Goal: Transaction & Acquisition: Book appointment/travel/reservation

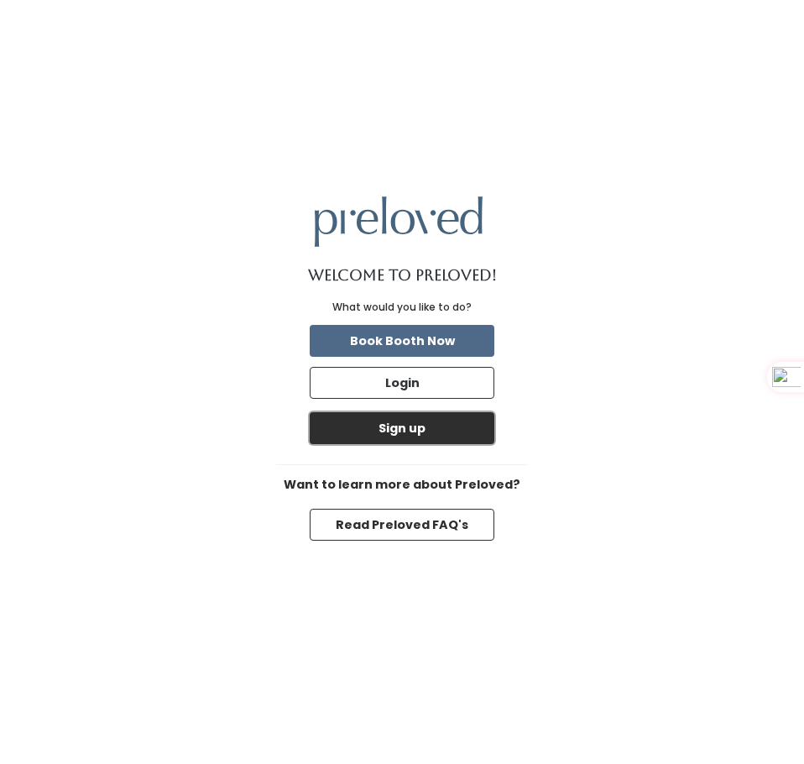
click at [461, 429] on button "Sign up" at bounding box center [402, 428] width 185 height 32
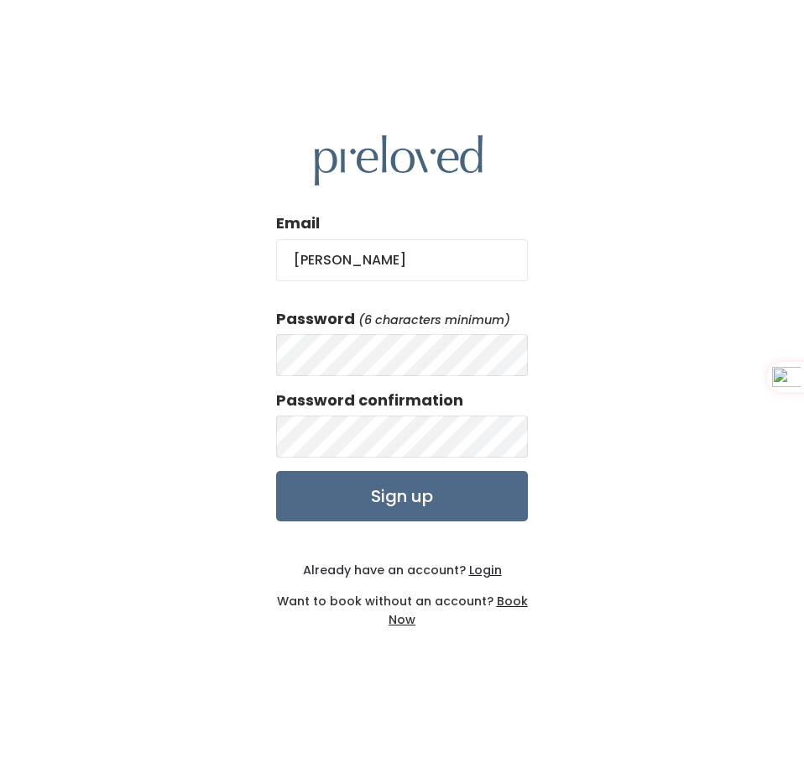
type input "[PERSON_NAME][EMAIL_ADDRESS][PERSON_NAME][DOMAIN_NAME]"
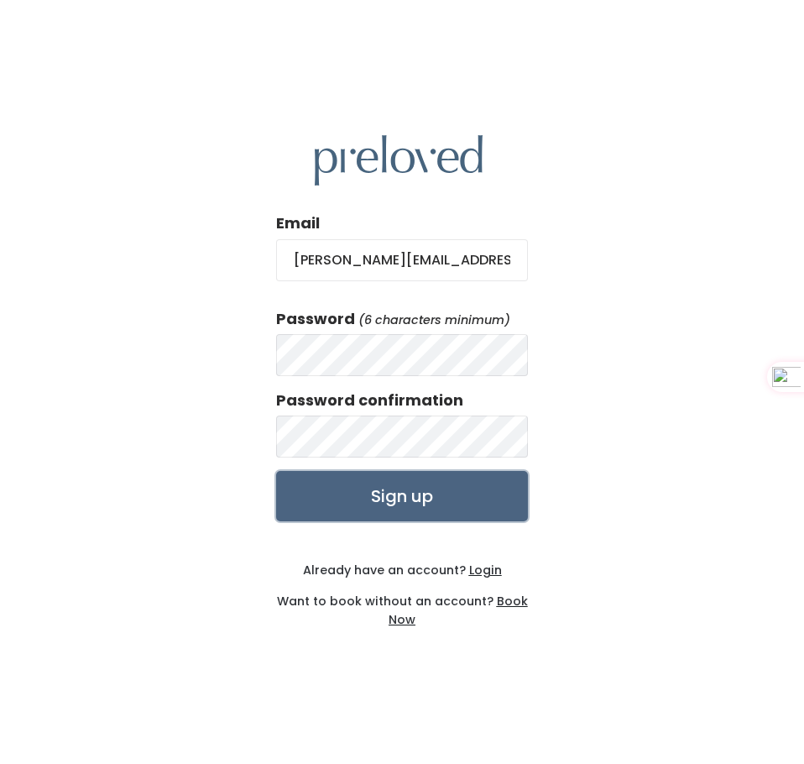
click at [486, 485] on input "Sign up" at bounding box center [402, 496] width 252 height 50
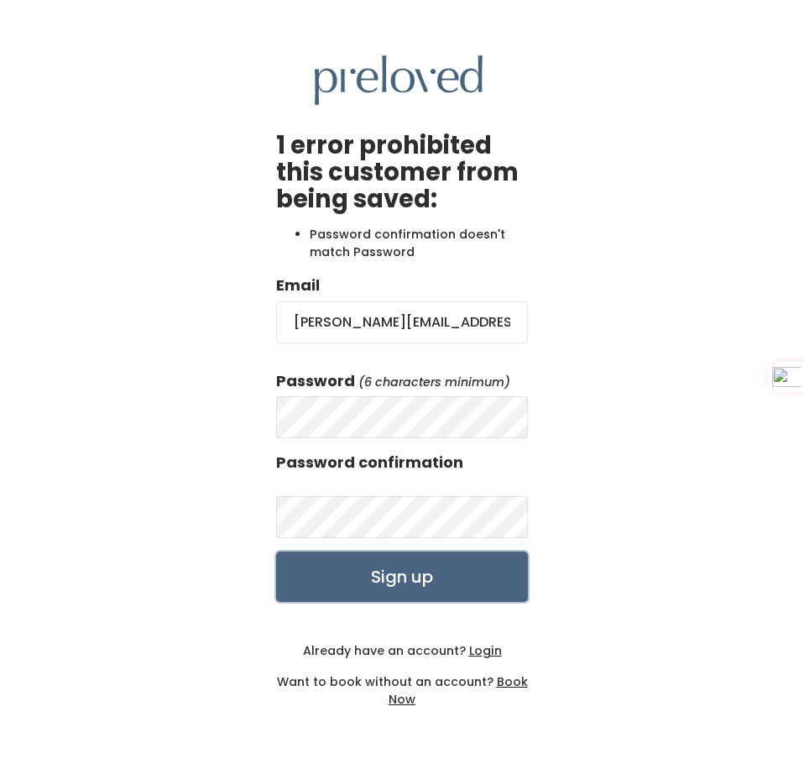
click at [412, 586] on input "Sign up" at bounding box center [402, 576] width 252 height 50
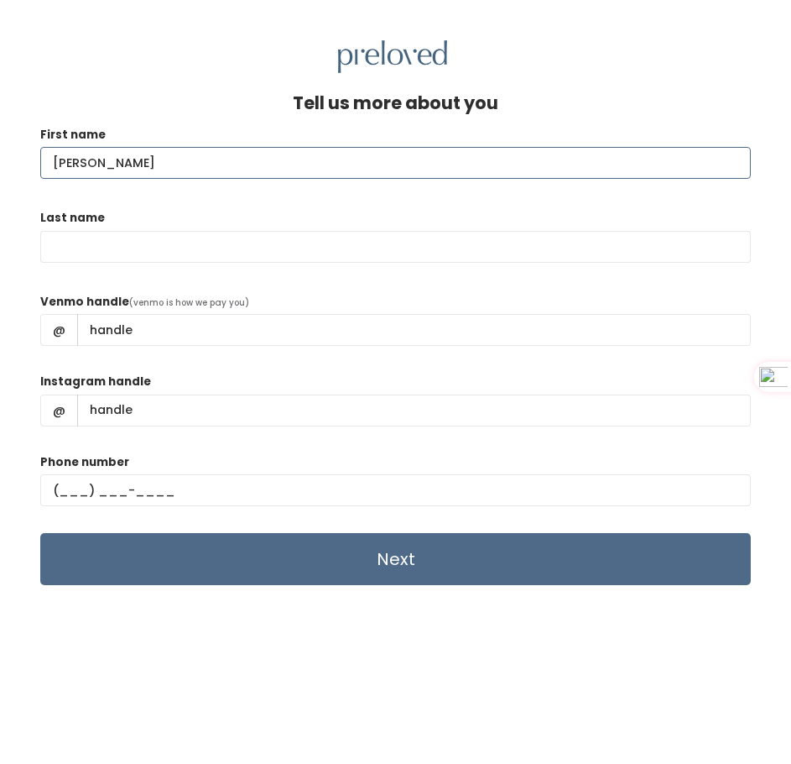
type input "Mallory"
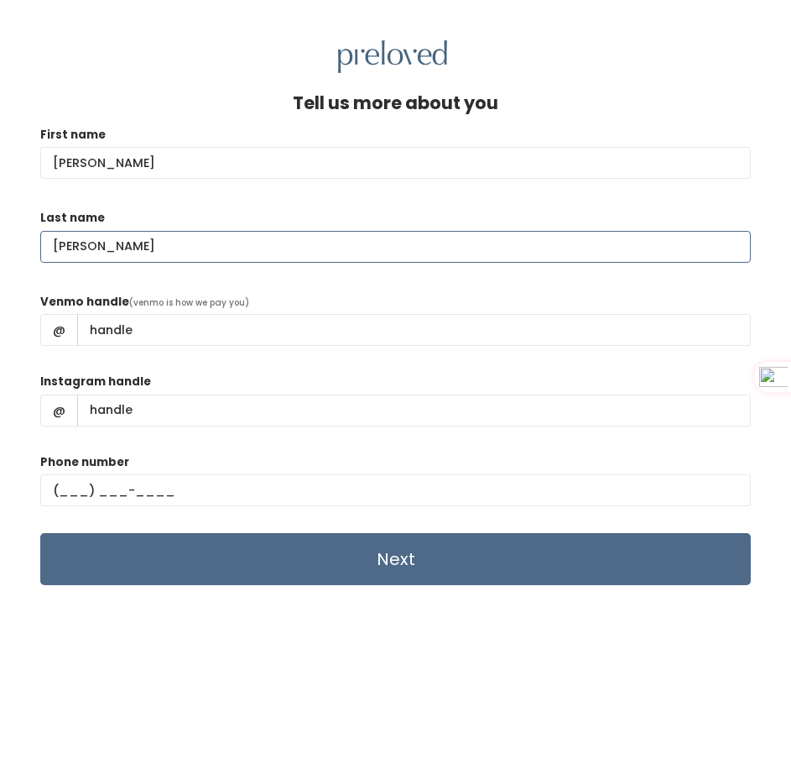
type input "McGary"
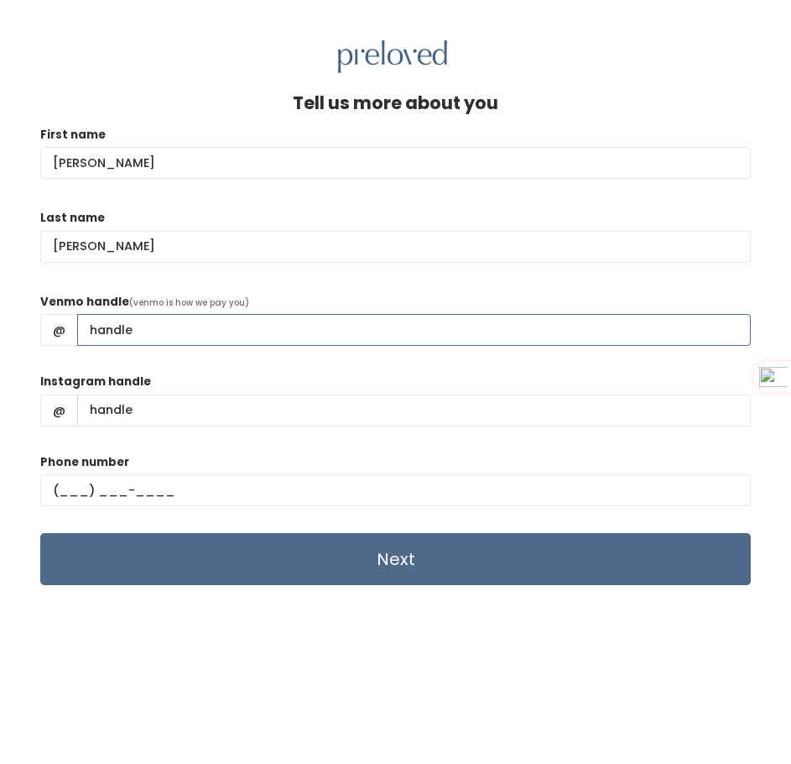
click at [363, 334] on input "Venmo handle" at bounding box center [414, 330] width 674 height 32
type input "@"
type input "Mallory-McGary"
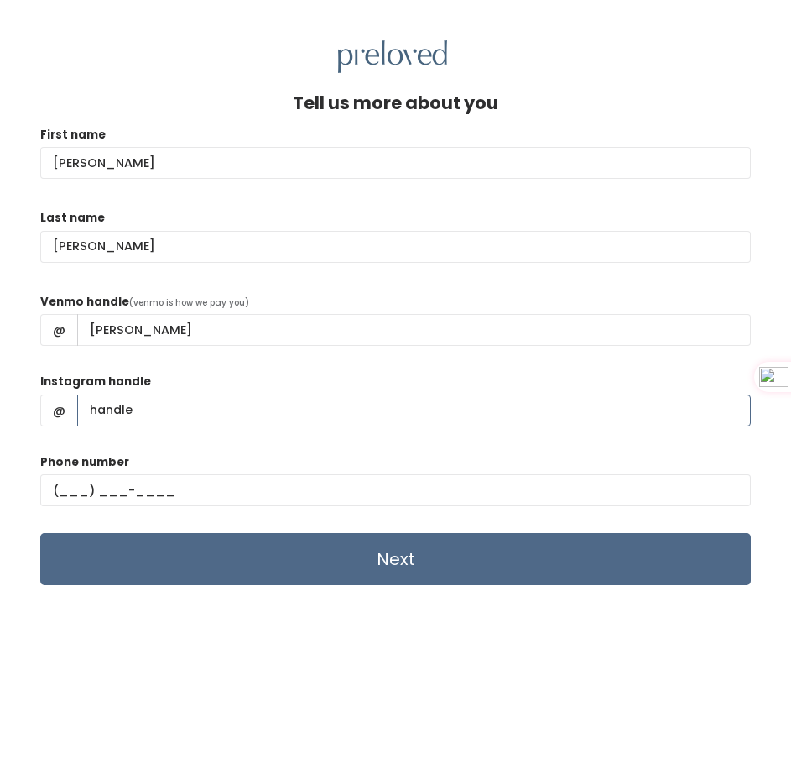
click at [293, 405] on input "Instagram handle" at bounding box center [414, 410] width 674 height 32
type input "mallorymcgary"
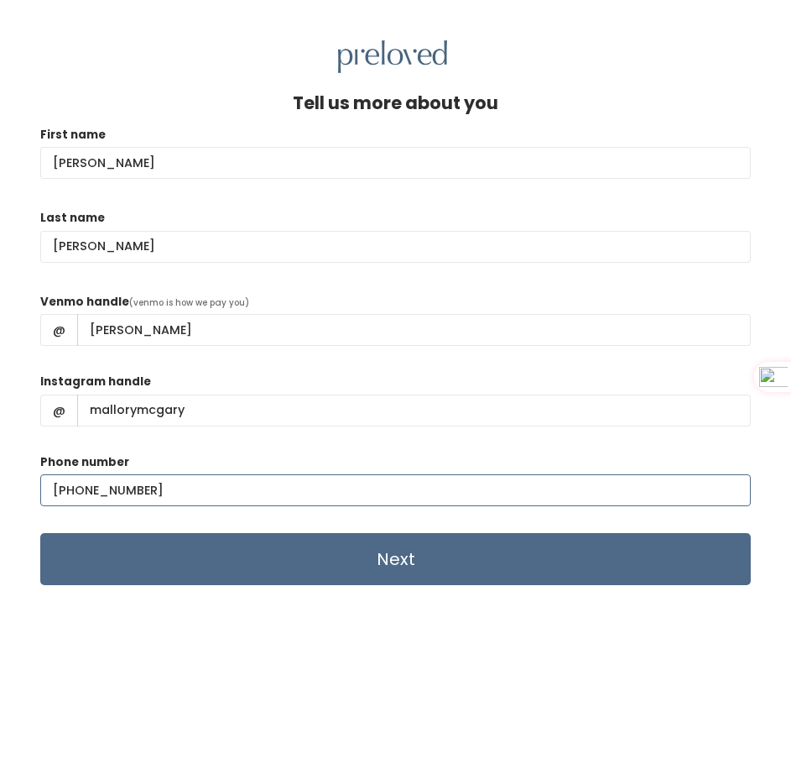
type input "(801) 360-8425"
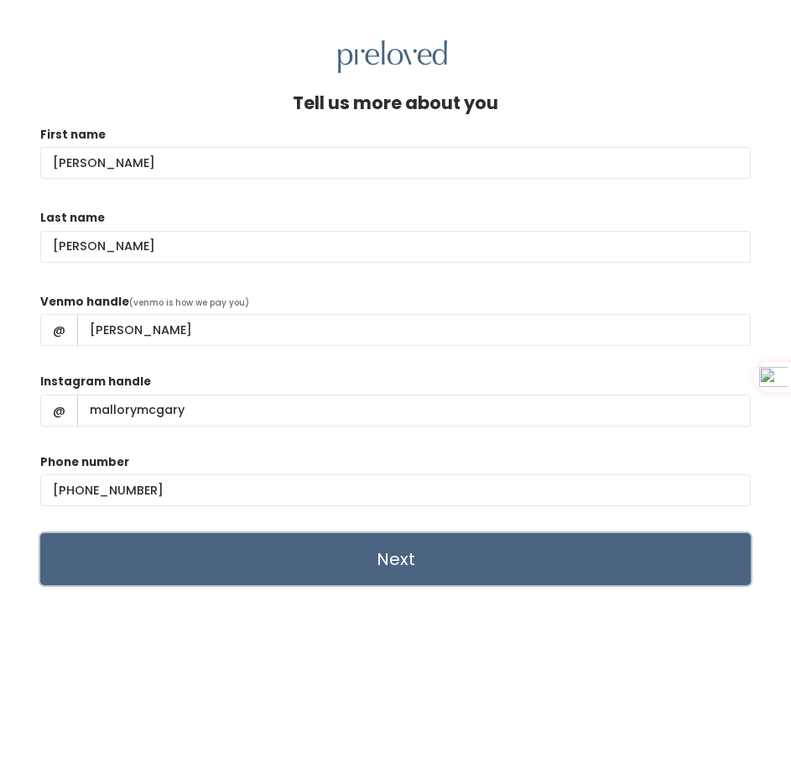
click at [345, 556] on input "Next" at bounding box center [395, 559] width 711 height 52
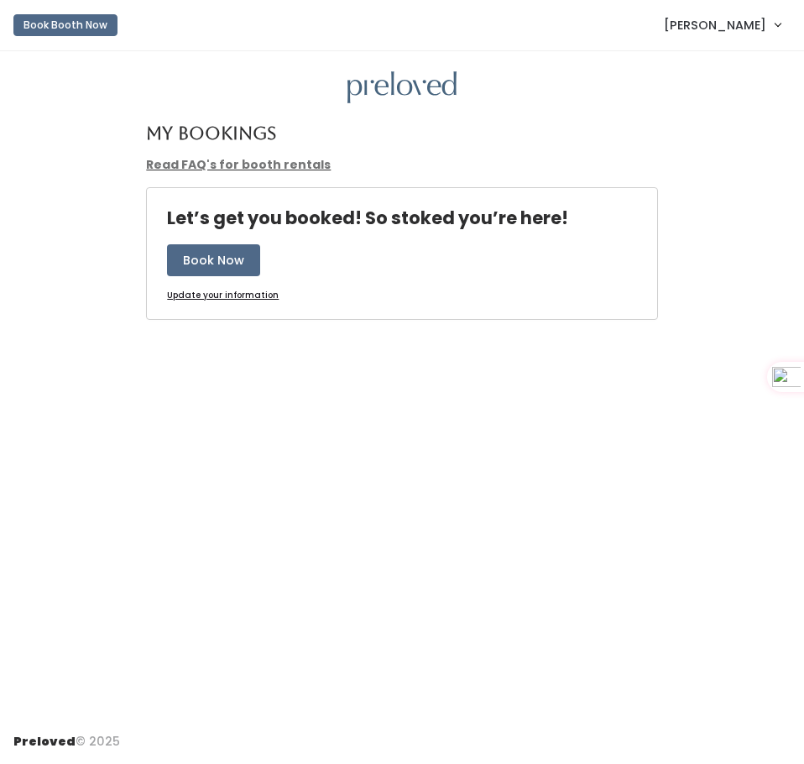
click at [237, 162] on link "Read FAQ's for booth rentals" at bounding box center [238, 164] width 185 height 17
click at [705, 34] on span "[PERSON_NAME]" at bounding box center [715, 25] width 102 height 18
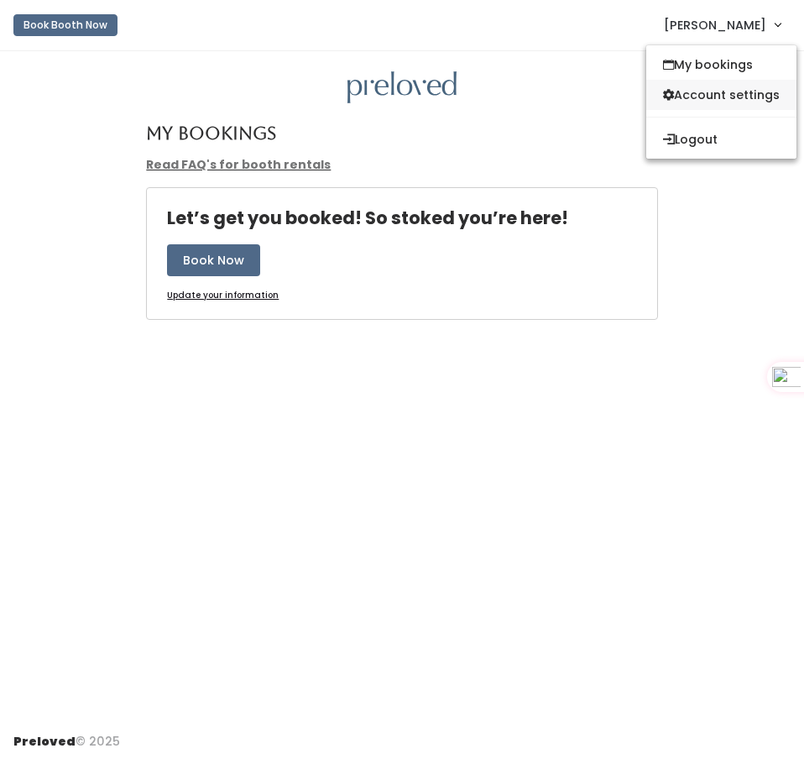
click at [701, 81] on link "Account settings" at bounding box center [721, 95] width 150 height 30
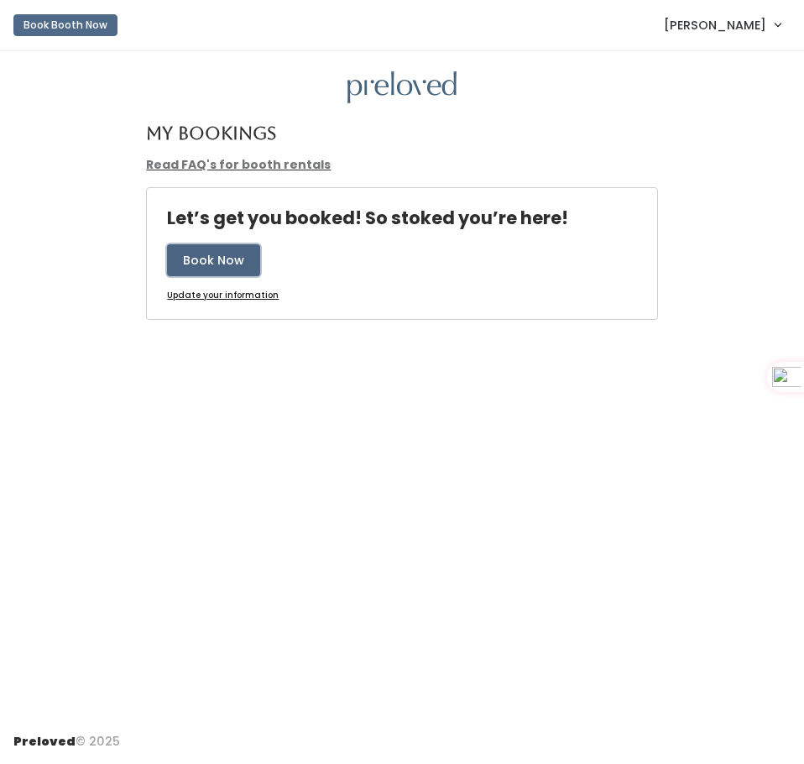
click at [240, 258] on button "Book Now" at bounding box center [213, 260] width 93 height 32
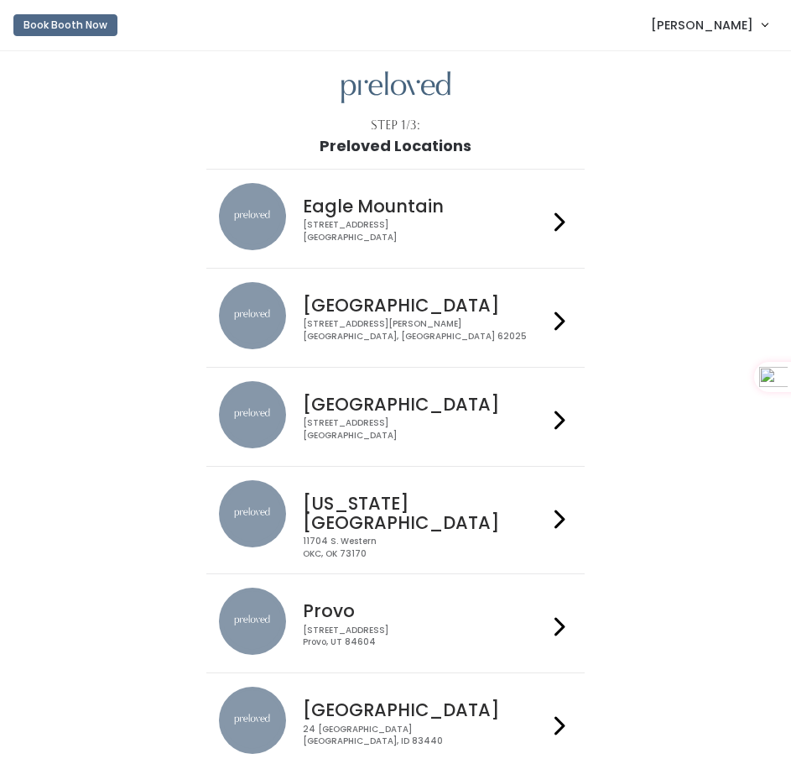
click at [336, 201] on h4 "Eagle Mountain" at bounding box center [425, 205] width 245 height 19
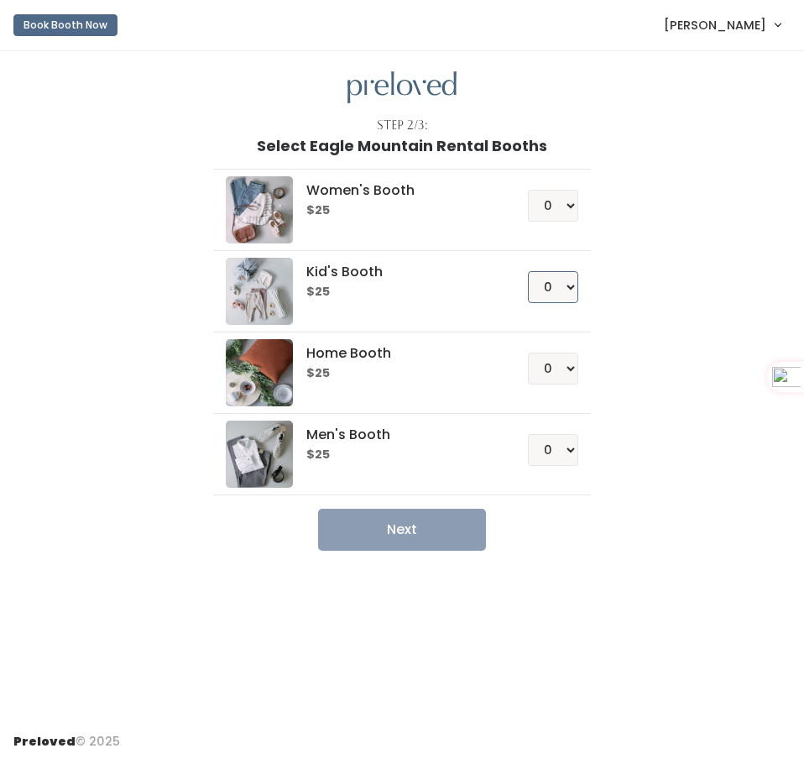
click at [556, 298] on select "0 1 2 3 4" at bounding box center [553, 287] width 50 height 32
select select "2"
click at [528, 271] on select "0 1 2 3 4" at bounding box center [553, 287] width 50 height 32
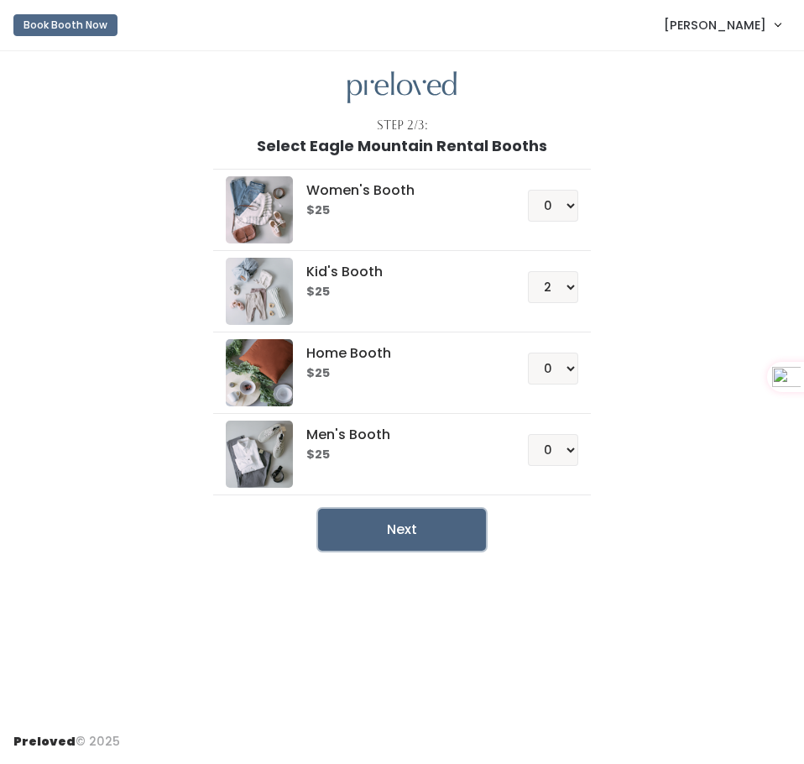
click at [480, 534] on button "Next" at bounding box center [402, 529] width 168 height 42
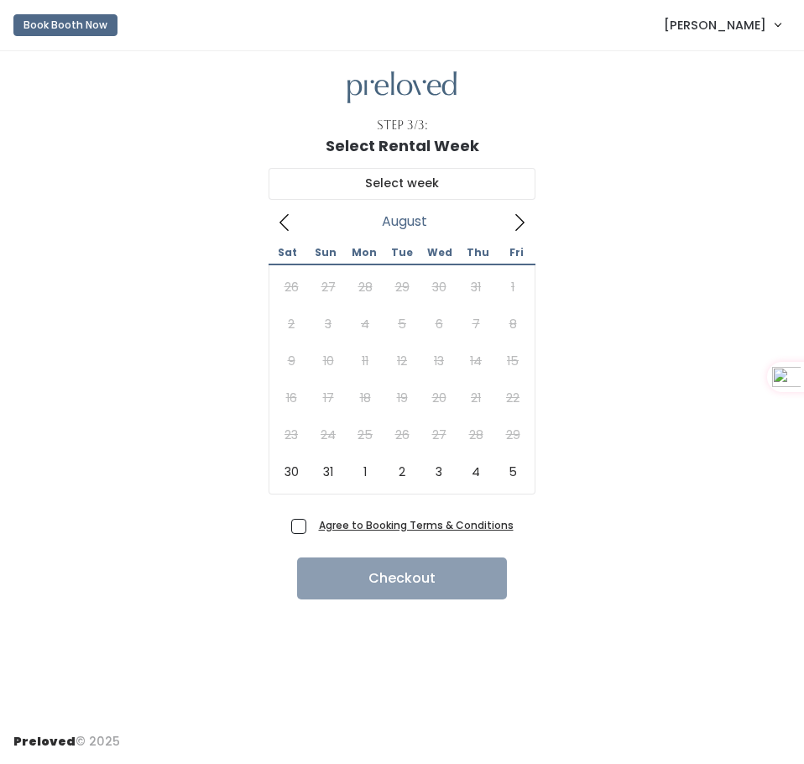
click at [522, 221] on icon at bounding box center [519, 222] width 9 height 17
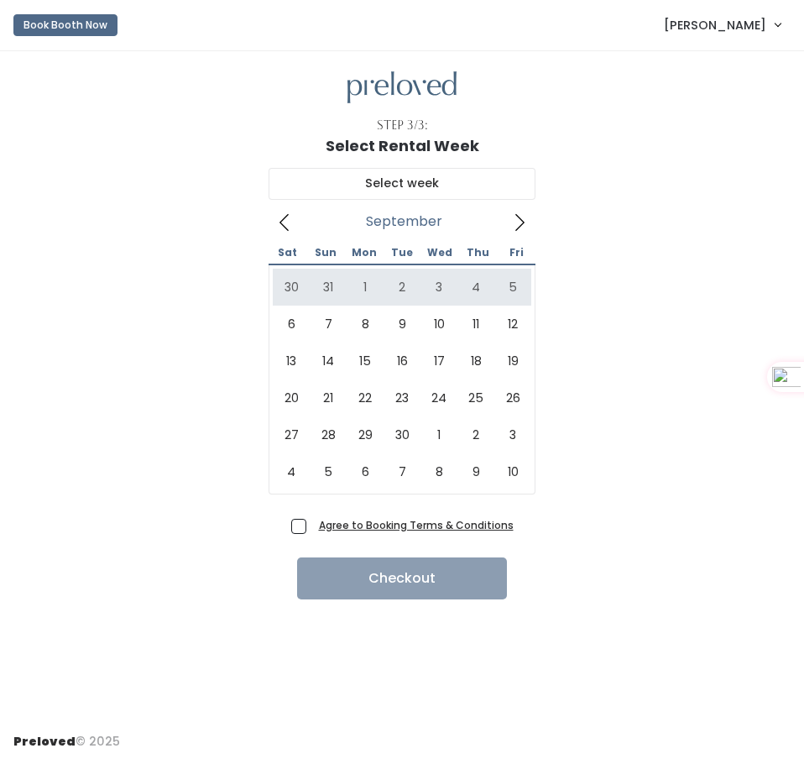
drag, startPoint x: 82, startPoint y: 29, endPoint x: 528, endPoint y: 18, distance: 445.7
click at [528, 18] on div "Book Booth Now Mallory Mcgary My bookings Account settings Logout" at bounding box center [405, 25] width 784 height 37
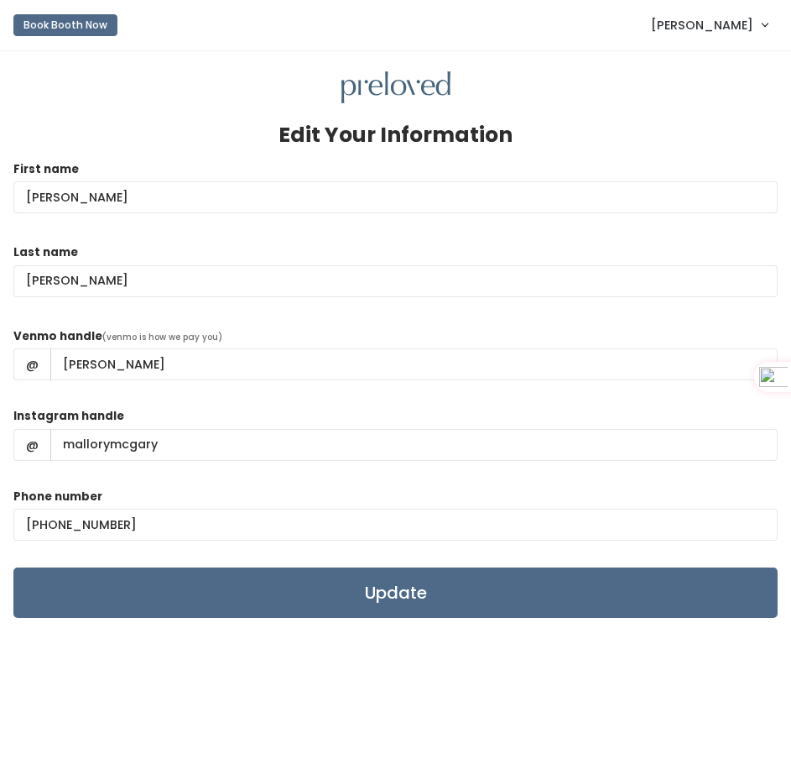
click at [718, 13] on link "[PERSON_NAME]" at bounding box center [709, 25] width 150 height 36
click at [696, 65] on link "My bookings" at bounding box center [709, 65] width 150 height 30
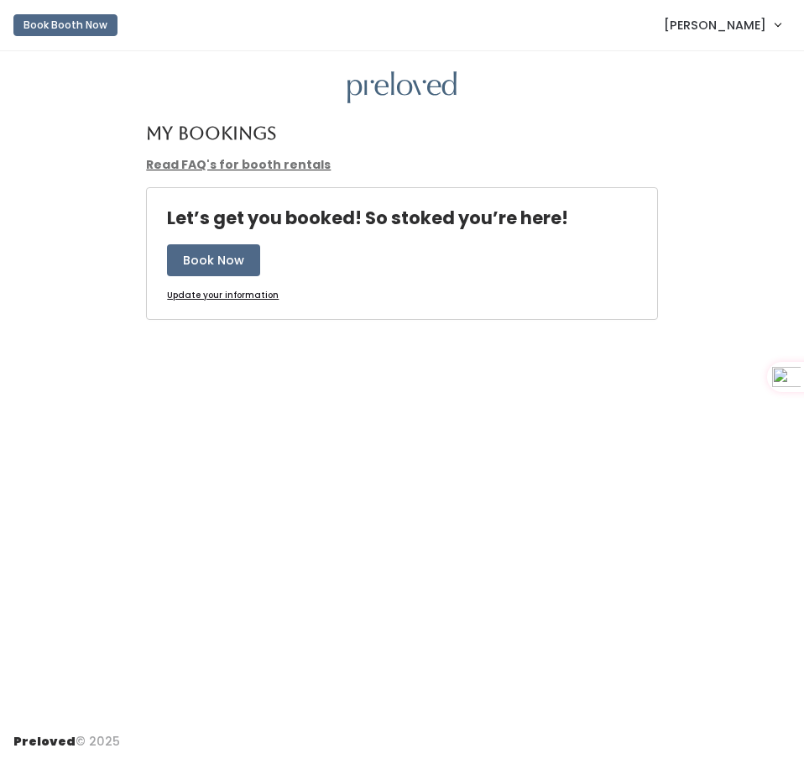
click at [723, 30] on span "Mallory Mcgary" at bounding box center [715, 25] width 102 height 18
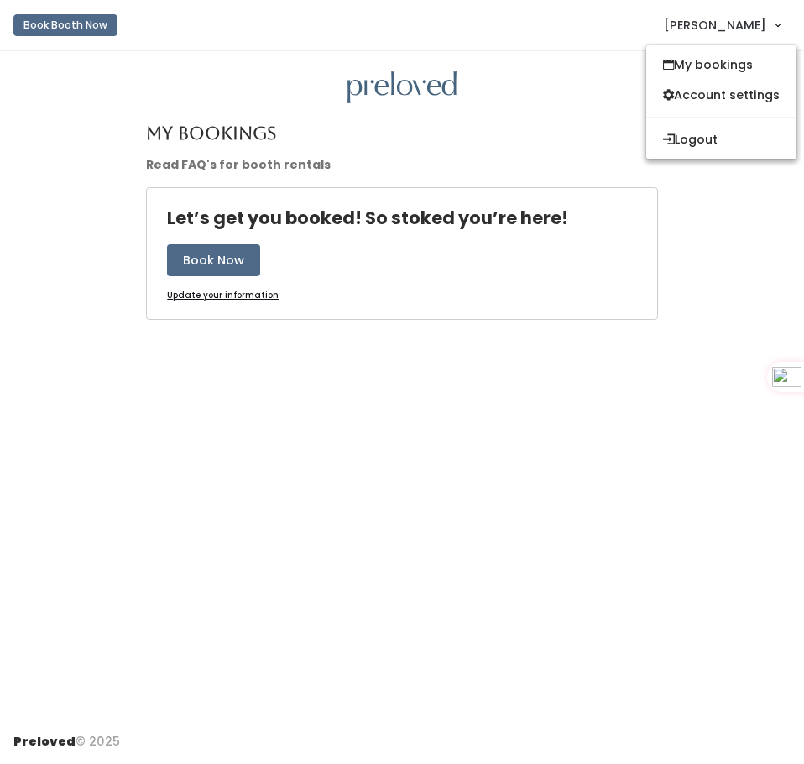
click at [685, 156] on div "My bookings Account settings Logout" at bounding box center [721, 101] width 152 height 115
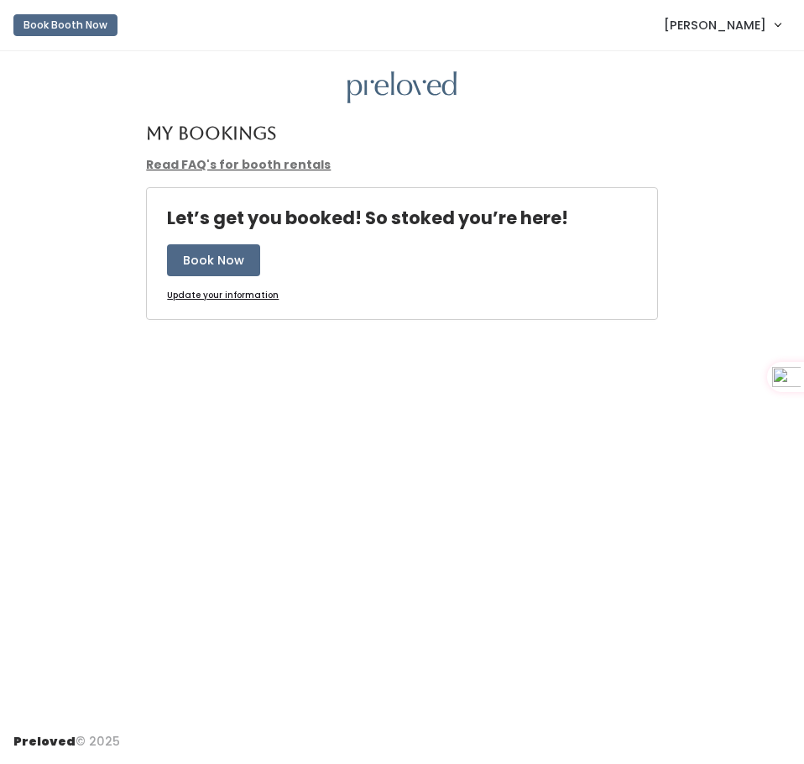
click at [703, 22] on span "Mallory Mcgary" at bounding box center [715, 25] width 102 height 18
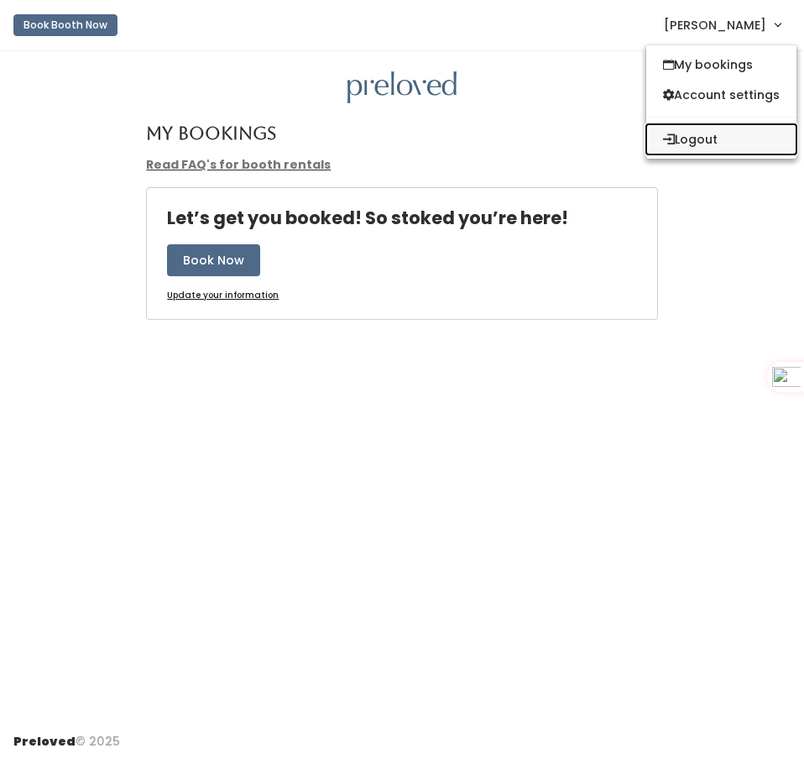
click at [674, 138] on button "Logout" at bounding box center [721, 139] width 150 height 30
